Goal: Task Accomplishment & Management: Use online tool/utility

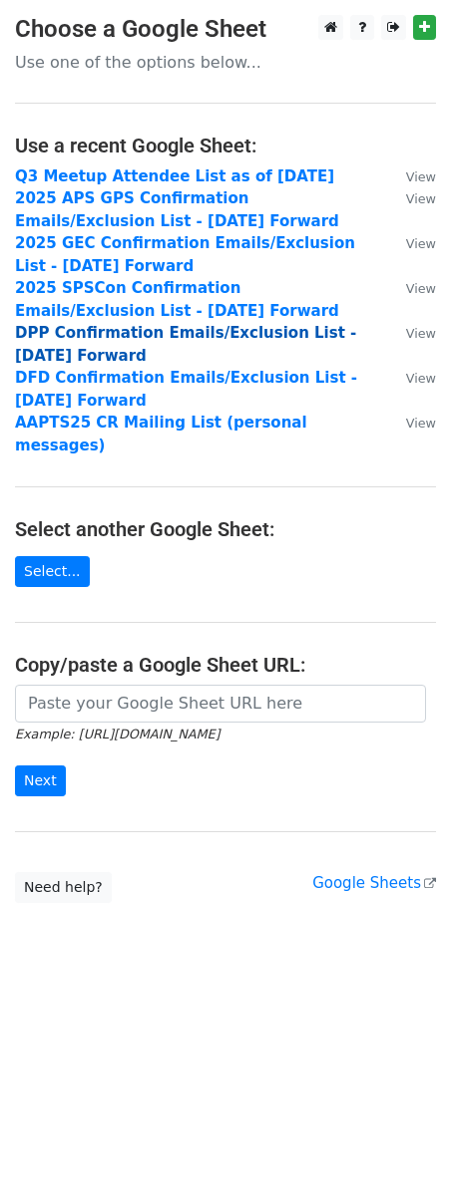
click at [41, 333] on strong "DPP Confirmation Emails/Exclusion List - 6.30.25 Forward" at bounding box center [185, 344] width 341 height 41
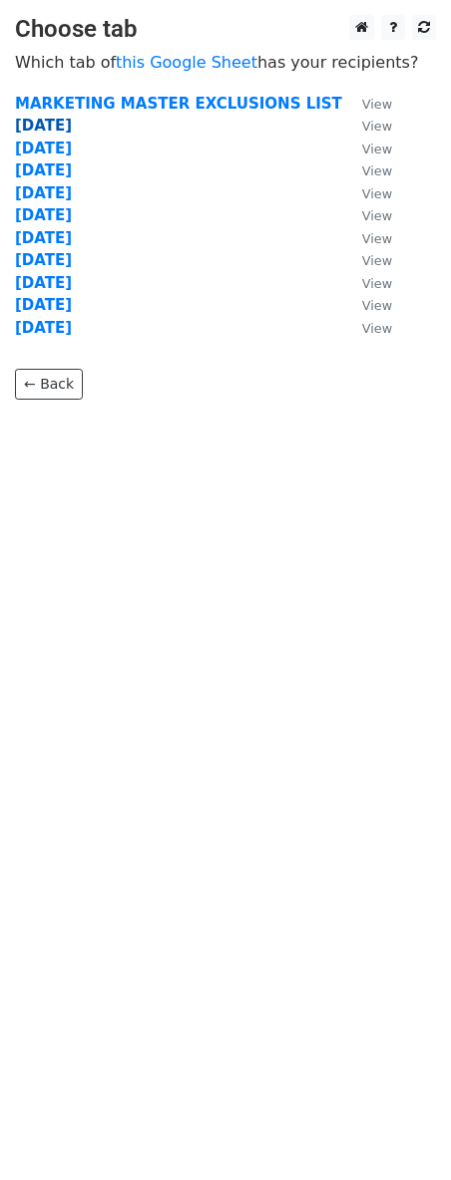
click at [42, 129] on strong "[DATE]" at bounding box center [43, 126] width 57 height 18
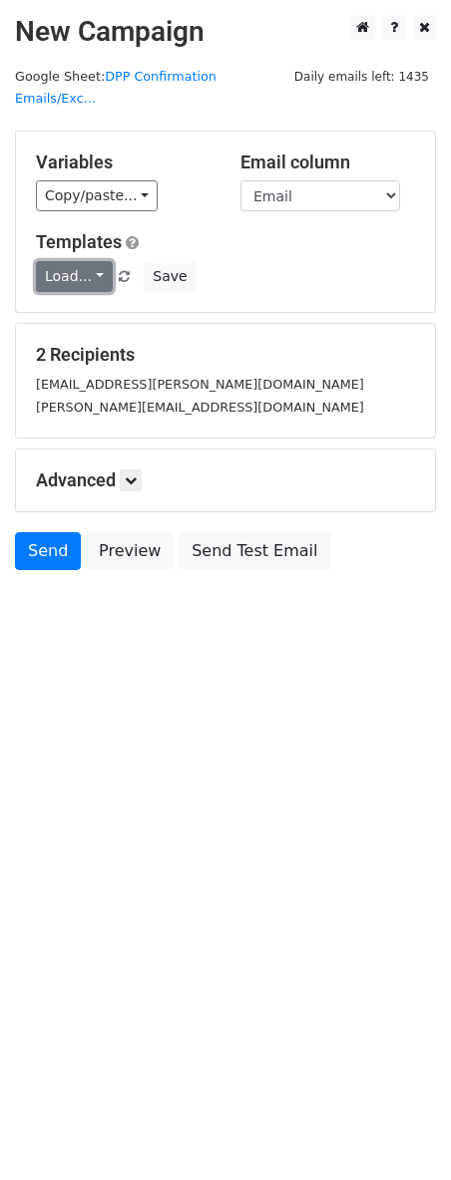
click at [82, 261] on link "Load..." at bounding box center [74, 276] width 77 height 31
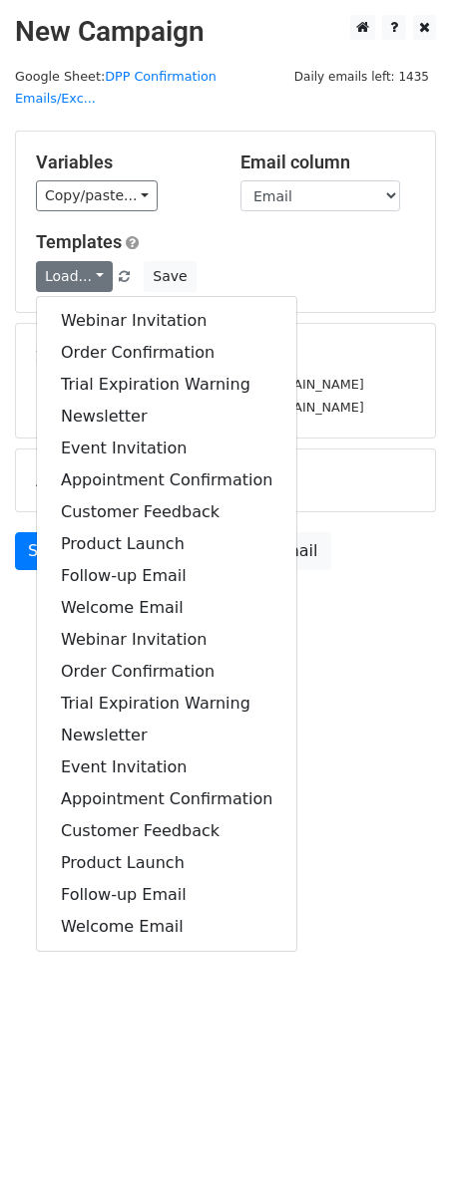
click at [324, 261] on div "Load... Webinar Invitation Order Confirmation Trial Expiration Warning Newslett…" at bounding box center [225, 276] width 409 height 31
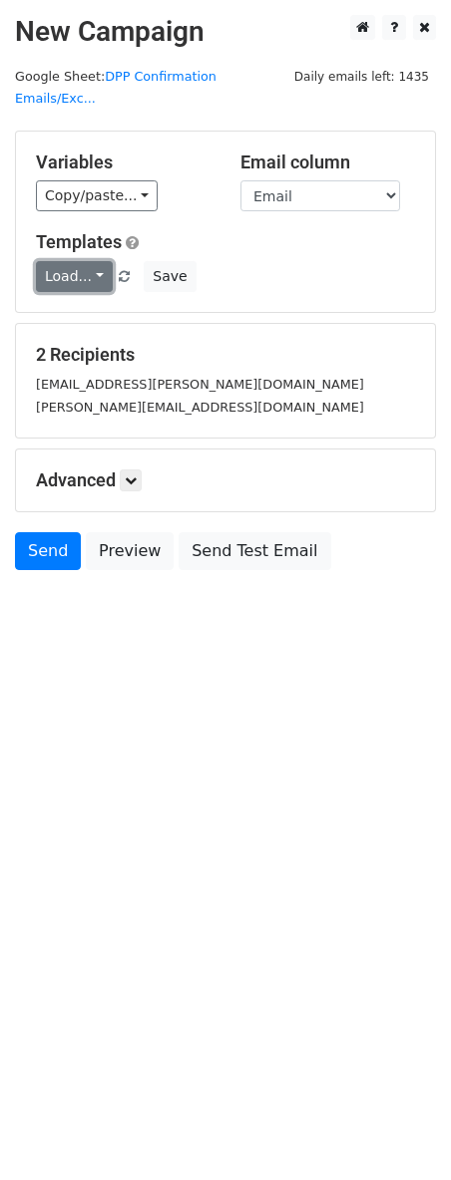
click at [95, 261] on link "Load..." at bounding box center [74, 276] width 77 height 31
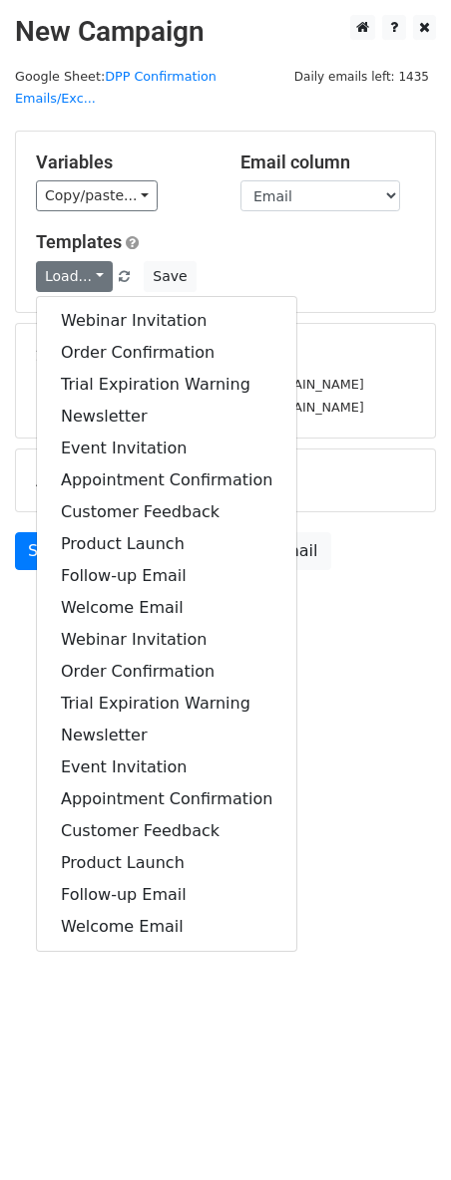
click at [277, 261] on div "Load... Webinar Invitation Order Confirmation Trial Expiration Warning Newslett…" at bounding box center [225, 276] width 409 height 31
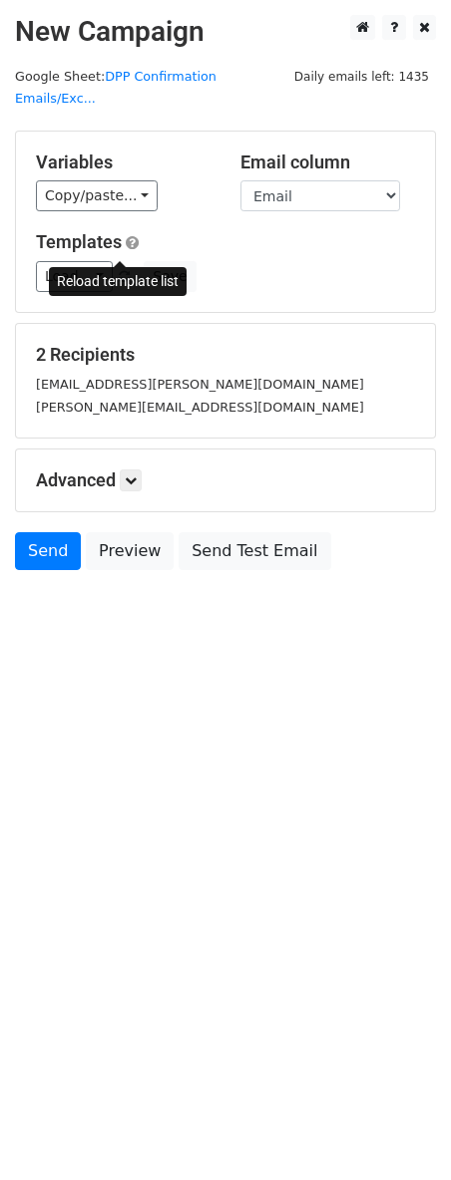
click at [121, 271] on span at bounding box center [124, 277] width 11 height 13
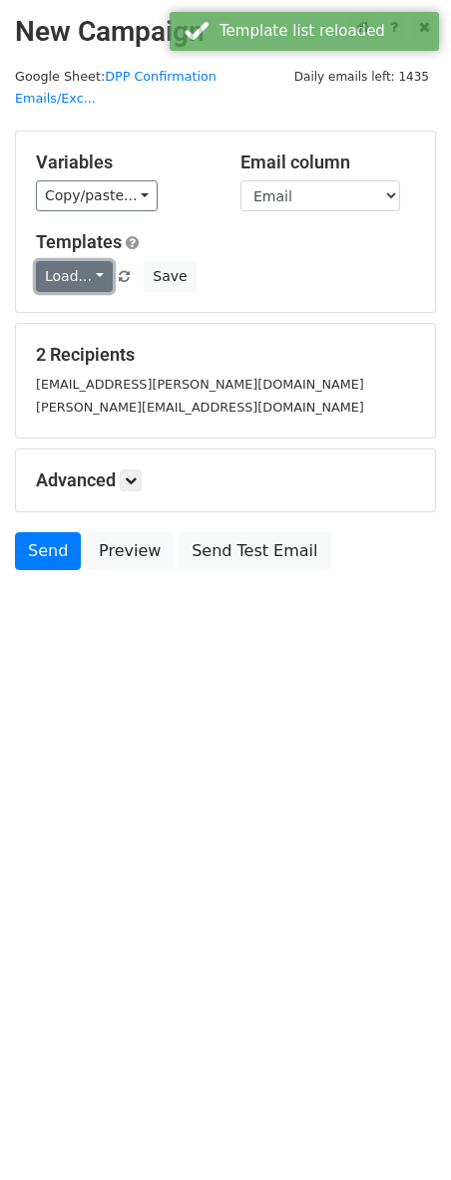
click at [92, 261] on link "Load..." at bounding box center [74, 276] width 77 height 31
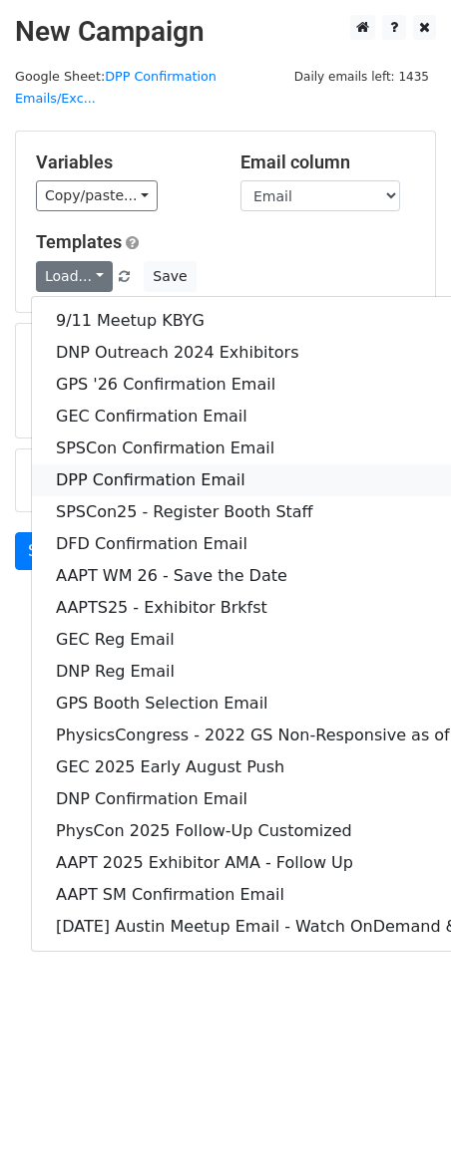
click at [124, 465] on link "DPP Confirmation Email" at bounding box center [316, 481] width 568 height 32
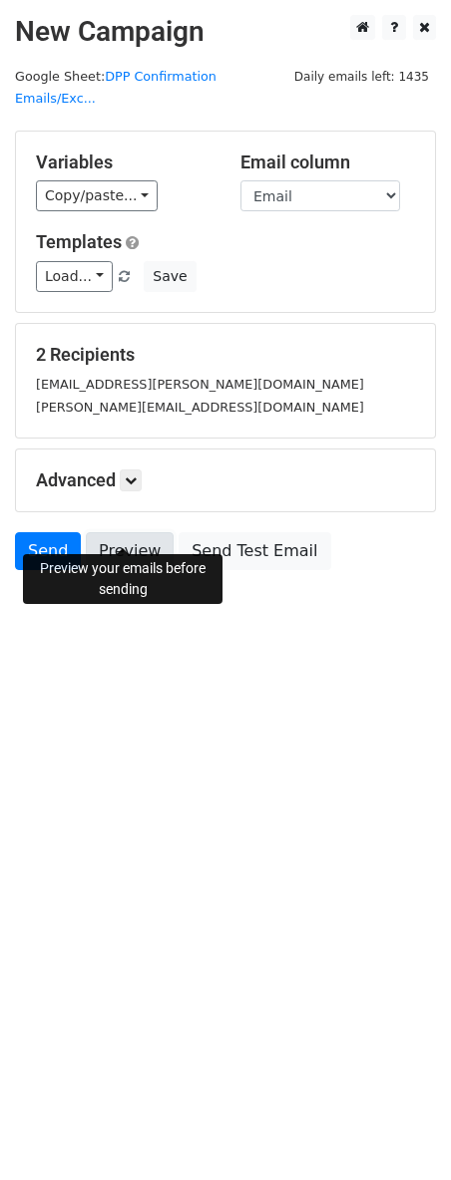
click at [138, 532] on link "Preview" at bounding box center [130, 551] width 88 height 38
